Goal: Information Seeking & Learning: Learn about a topic

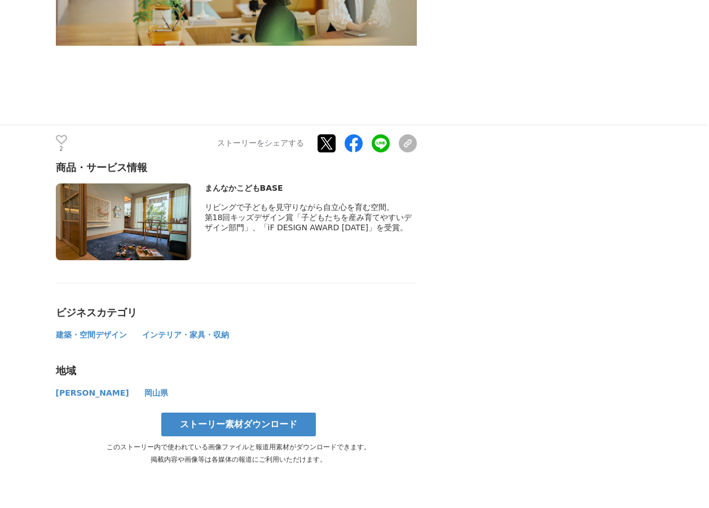
scroll to position [5981, 0]
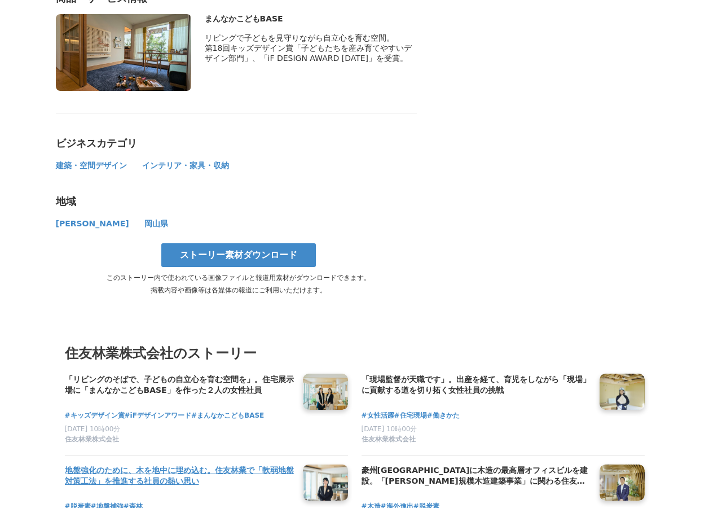
click at [265, 464] on h4 "地盤強化のために、木を地中に埋め込む。住友林業で「軟弱地盤対策工法」を推進する社員の熱い思い" at bounding box center [179, 475] width 229 height 23
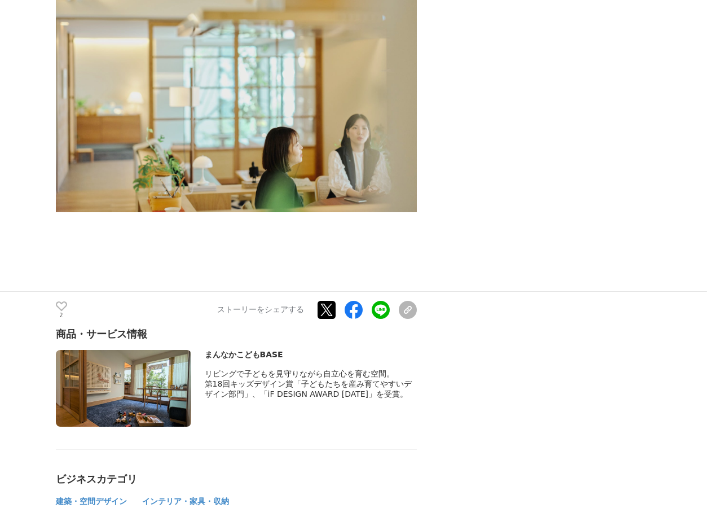
scroll to position [5586, 0]
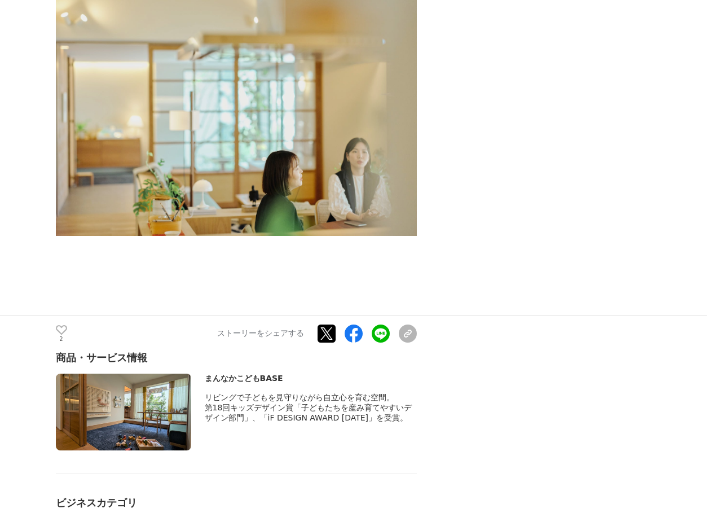
scroll to position [5504, 0]
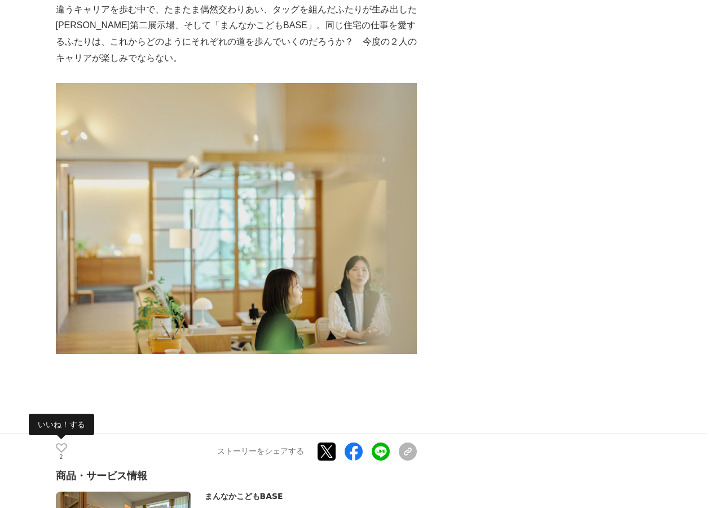
click at [58, 443] on icon at bounding box center [61, 448] width 11 height 10
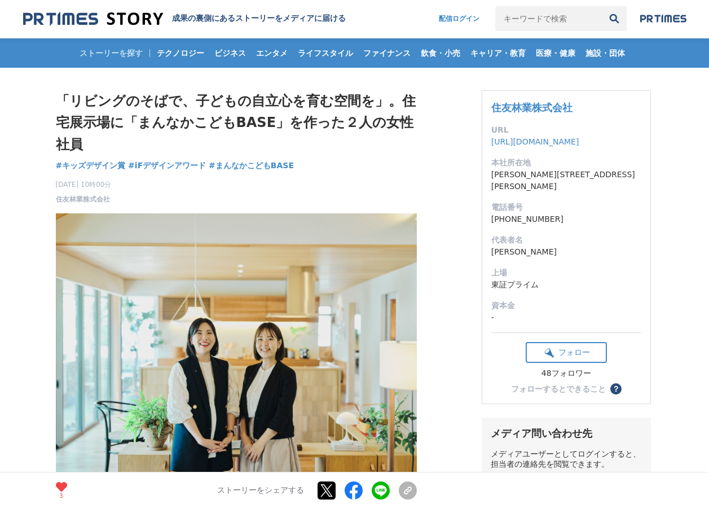
scroll to position [0, 0]
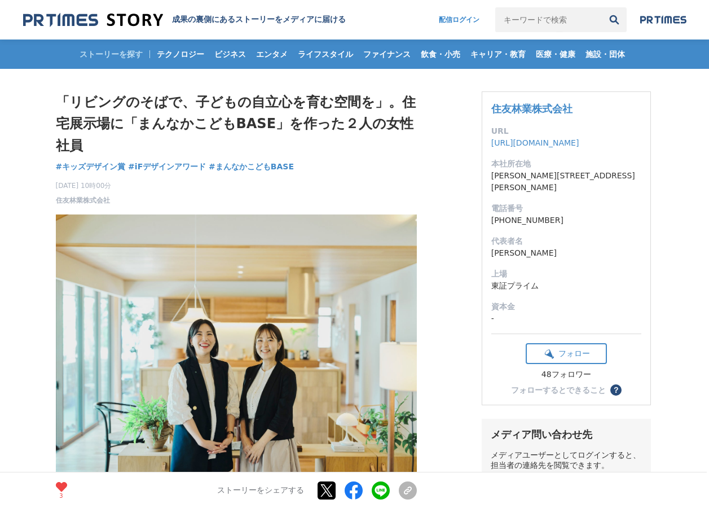
drag, startPoint x: 36, startPoint y: 78, endPoint x: 47, endPoint y: 100, distance: 24.5
drag, startPoint x: 77, startPoint y: 140, endPoint x: 125, endPoint y: 179, distance: 61.3
click at [130, 196] on div "「リビングのそばで、子どもの自立心を育む空間を」。住宅展示場に「まんなかこどもBASE」を作った２人の女性社員 キッズデザイン賞 #キッズデザイン賞 #iFデ…" at bounding box center [236, 148] width 361 height 114
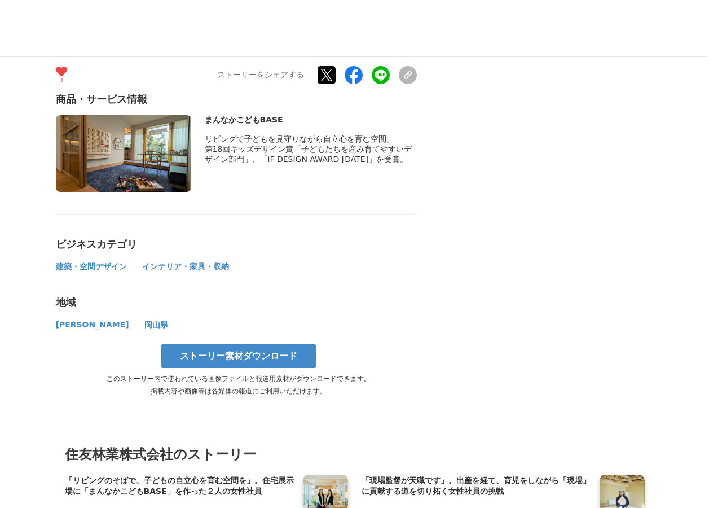
scroll to position [6074, 0]
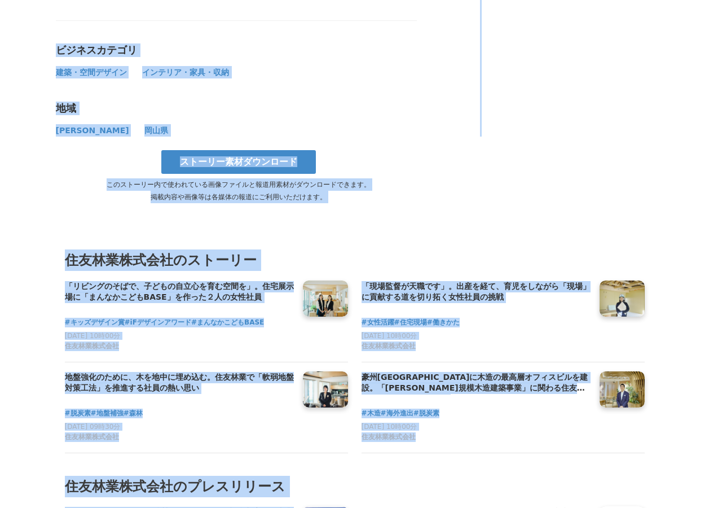
drag, startPoint x: 55, startPoint y: 104, endPoint x: 260, endPoint y: 345, distance: 316.2
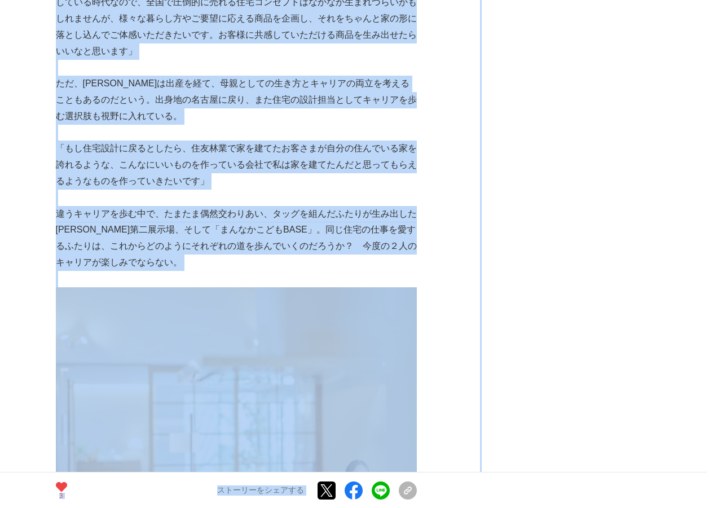
scroll to position [5195, 0]
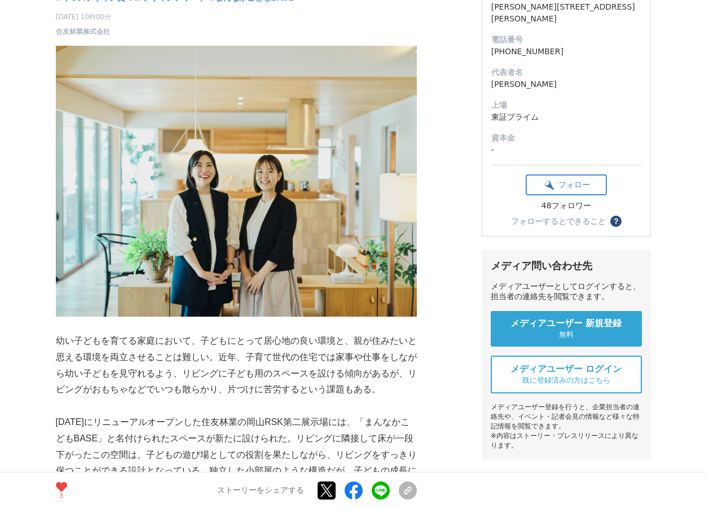
scroll to position [0, 0]
